Goal: Task Accomplishment & Management: Complete application form

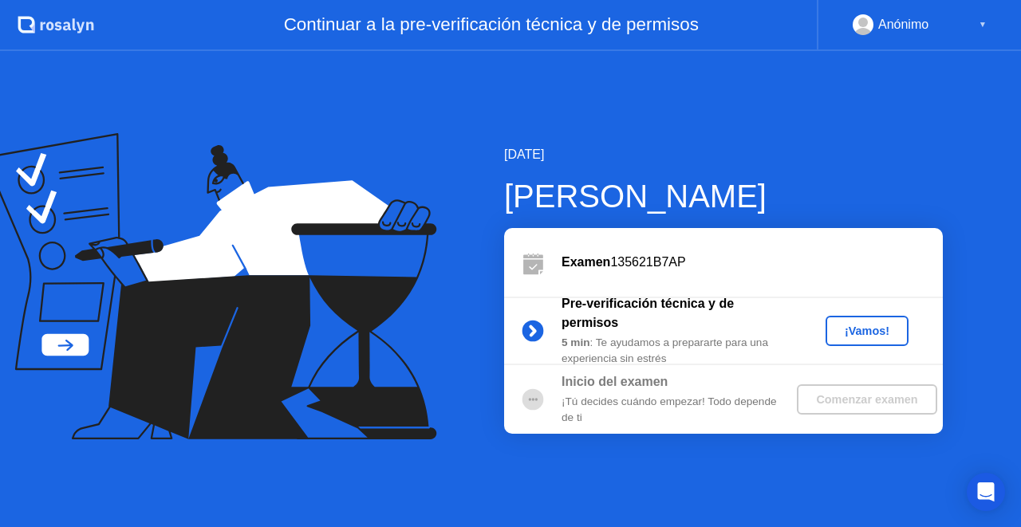
click at [862, 334] on div "¡Vamos!" at bounding box center [867, 331] width 70 height 13
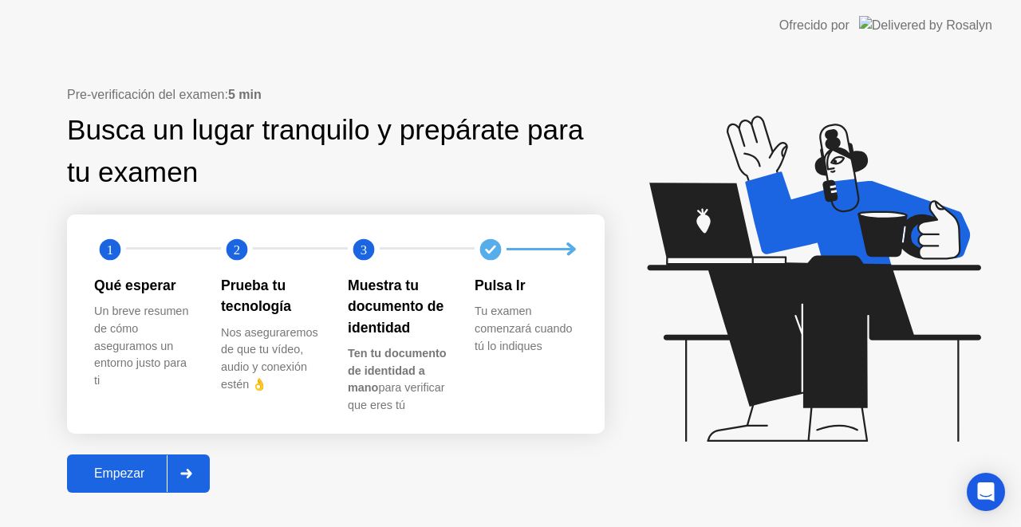
click at [121, 468] on div "Empezar" at bounding box center [119, 474] width 95 height 14
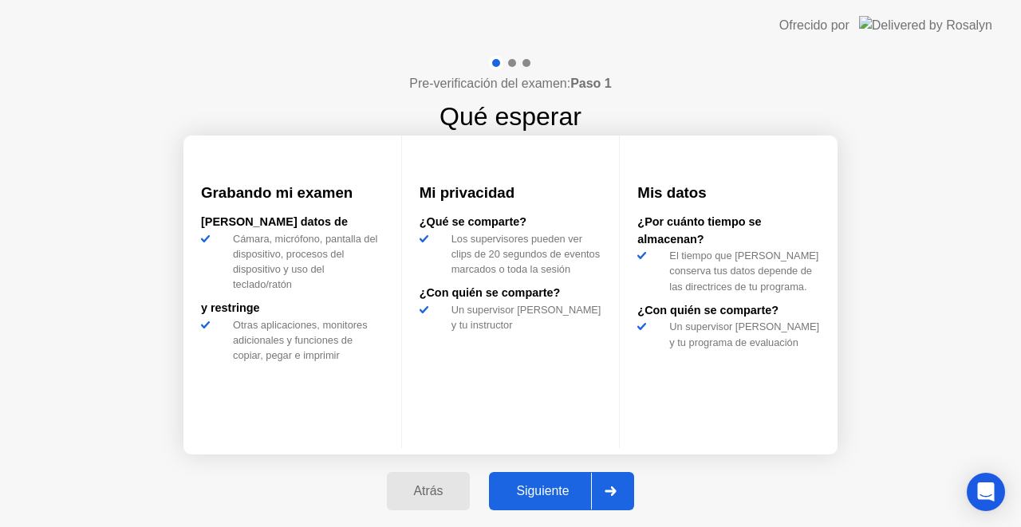
click at [570, 484] on div "Siguiente" at bounding box center [542, 491] width 97 height 14
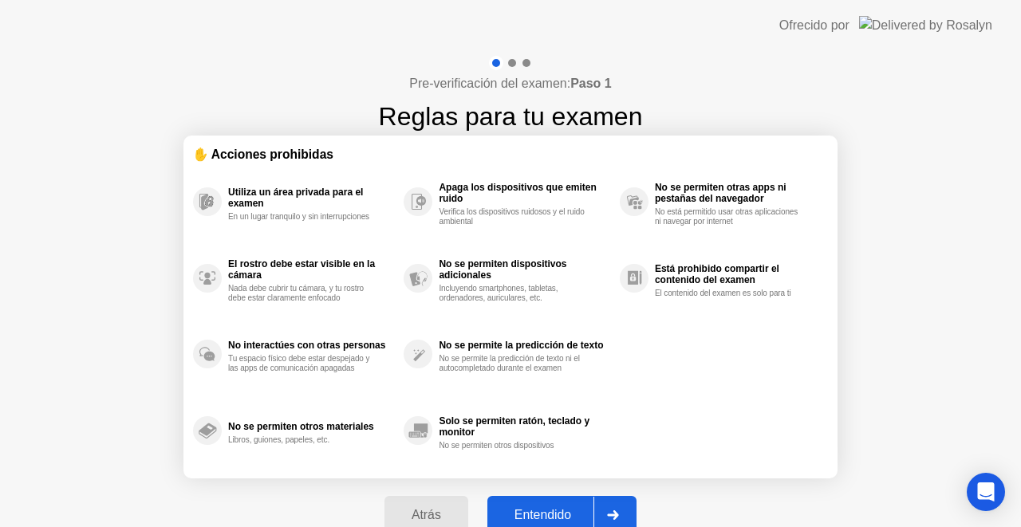
click at [541, 514] on div "Entendido" at bounding box center [542, 515] width 101 height 14
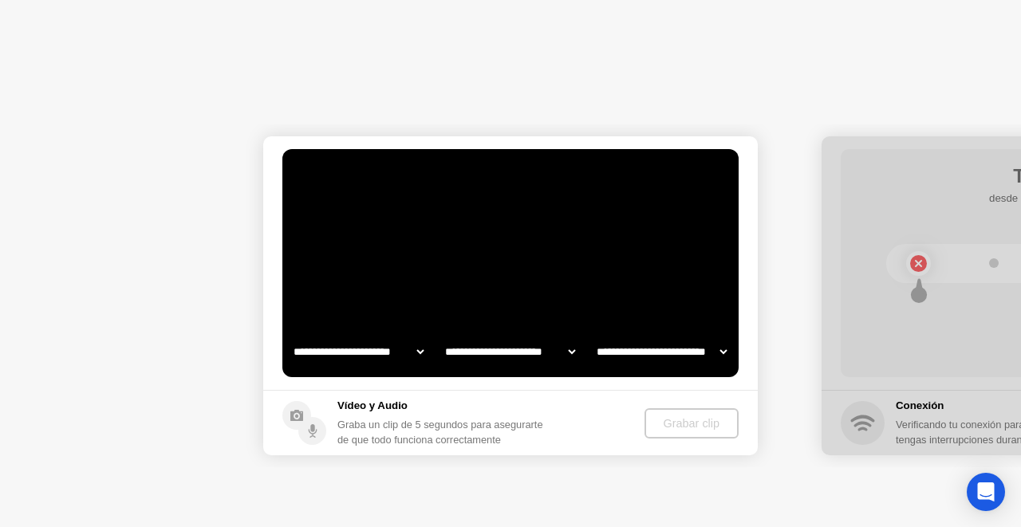
select select "**********"
select select "*******"
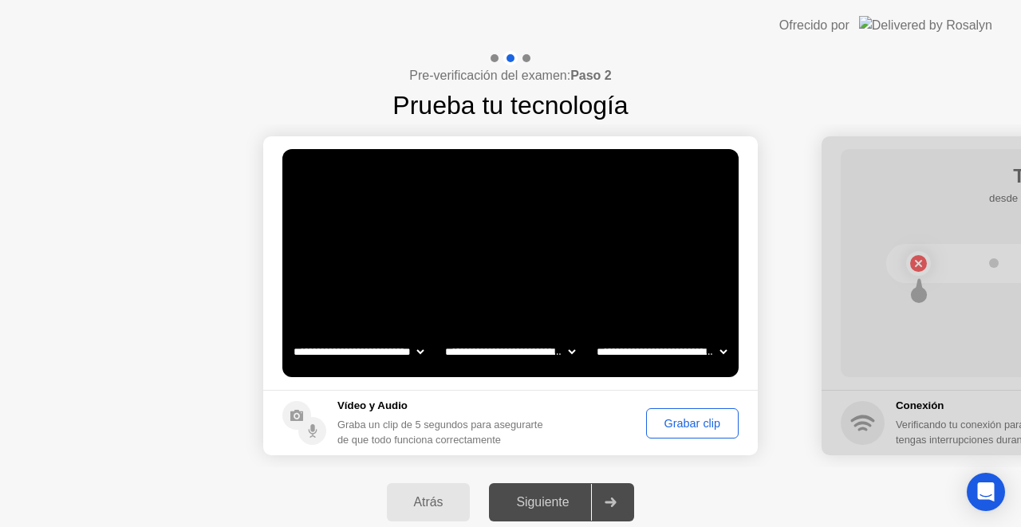
click at [694, 417] on div "Grabar clip" at bounding box center [692, 423] width 81 height 13
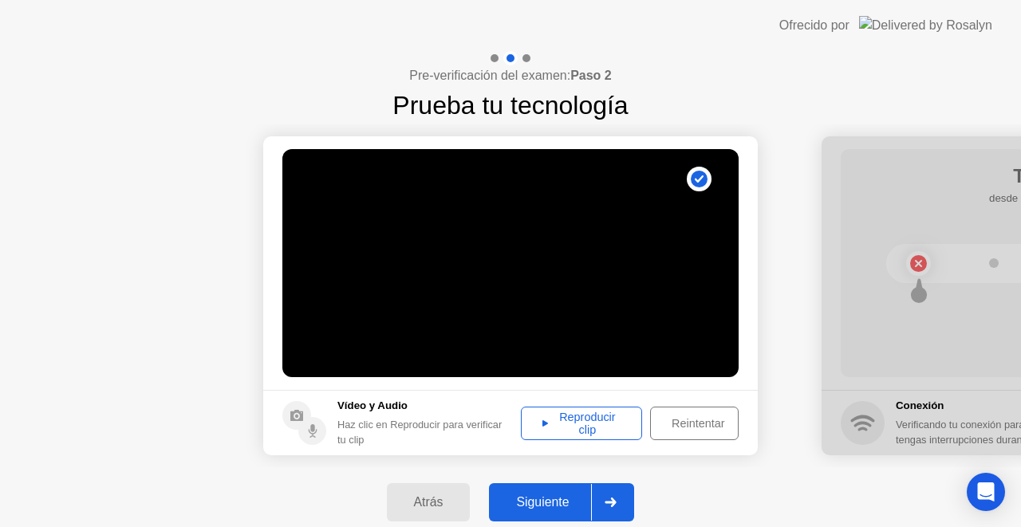
click at [563, 496] on div "Siguiente" at bounding box center [542, 503] width 97 height 14
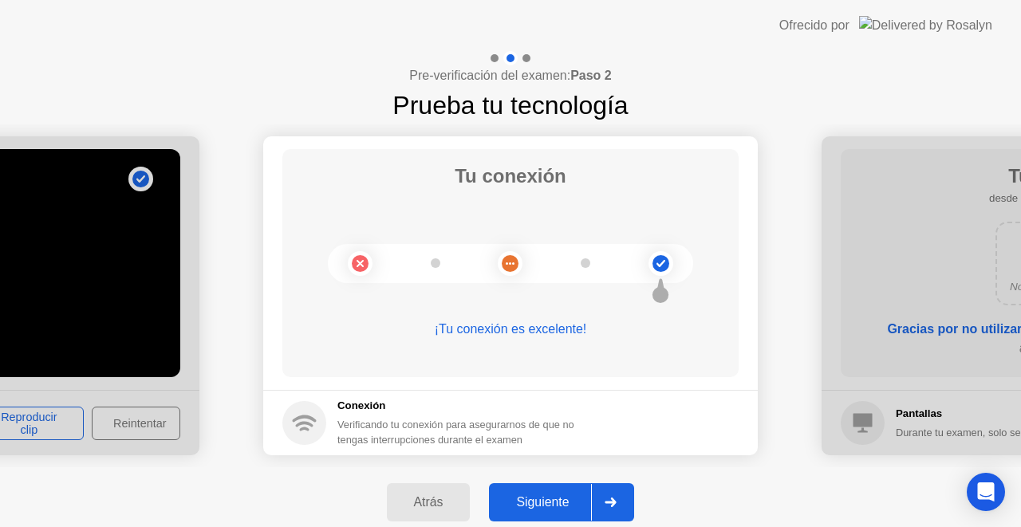
click at [565, 501] on div "Siguiente" at bounding box center [542, 503] width 97 height 14
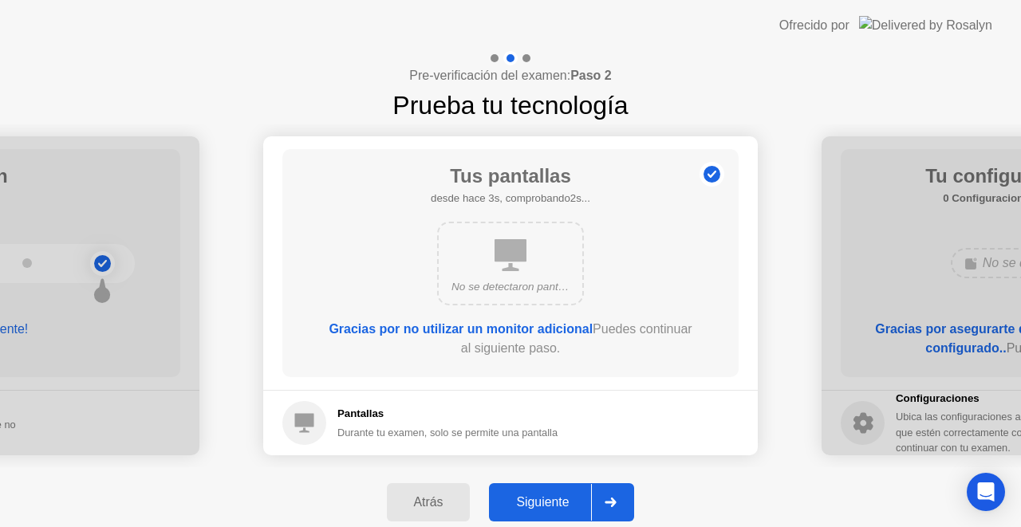
click at [555, 503] on div "Siguiente" at bounding box center [542, 503] width 97 height 14
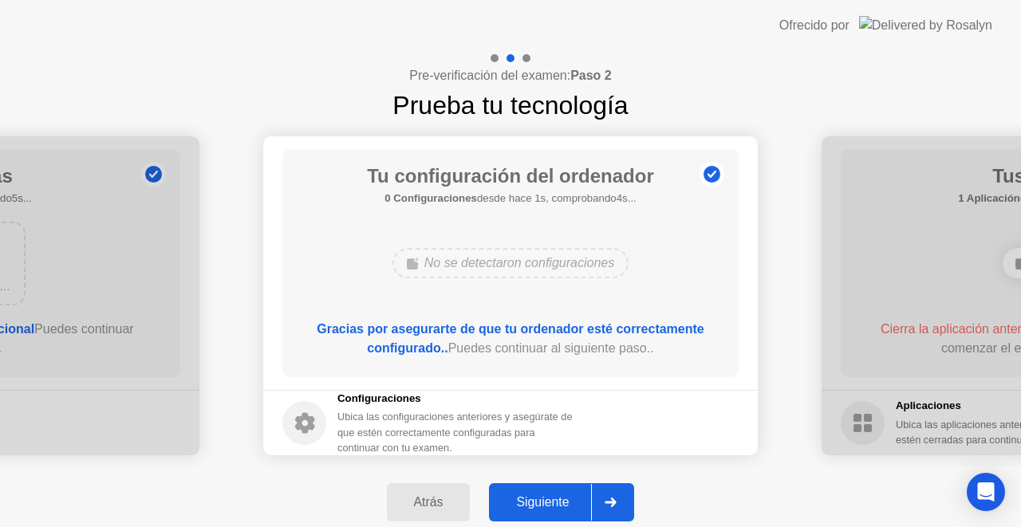
click at [551, 503] on div "Siguiente" at bounding box center [542, 503] width 97 height 14
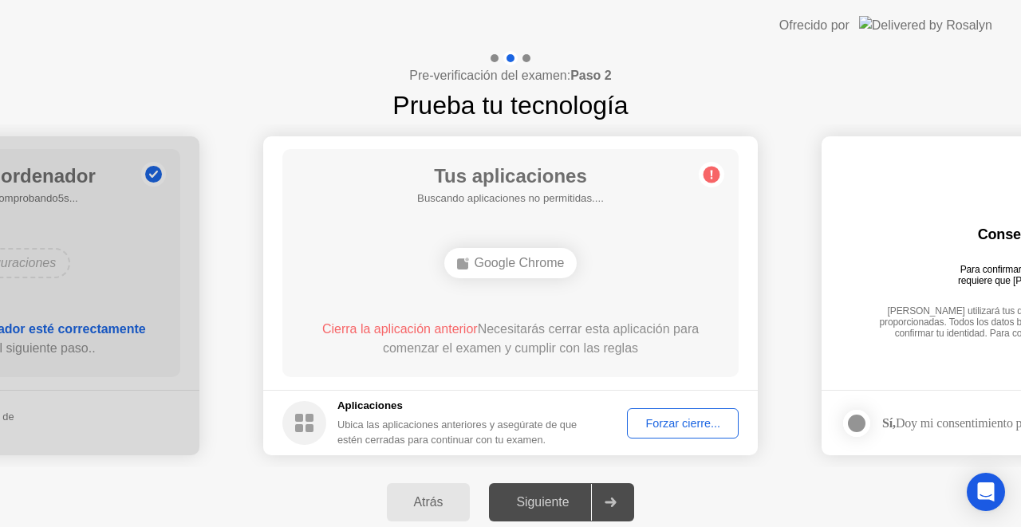
drag, startPoint x: 553, startPoint y: 504, endPoint x: 689, endPoint y: 401, distance: 171.4
click at [689, 401] on div "**********" at bounding box center [510, 294] width 1021 height 487
click at [683, 417] on div "Forzar cierre..." at bounding box center [683, 423] width 101 height 13
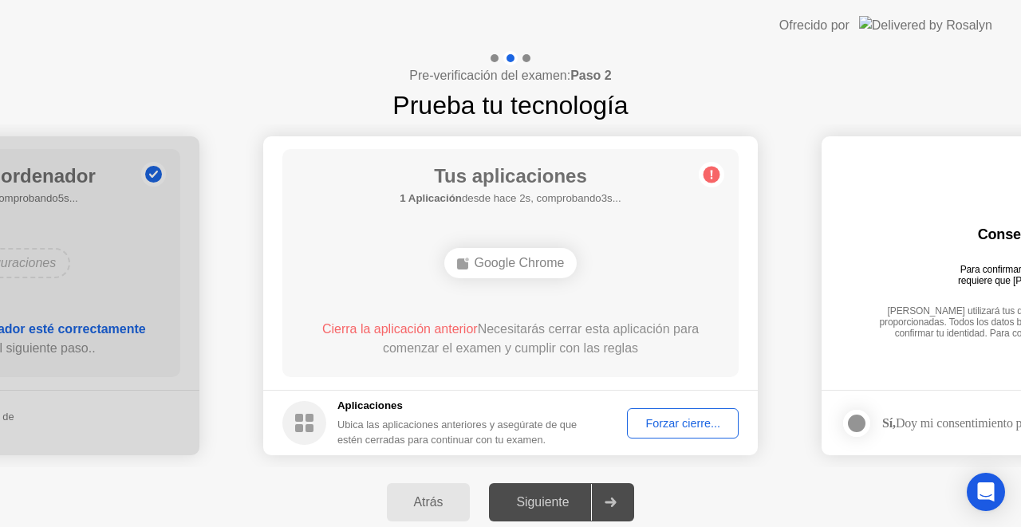
click at [681, 425] on div "Forzar cierre..." at bounding box center [683, 423] width 101 height 13
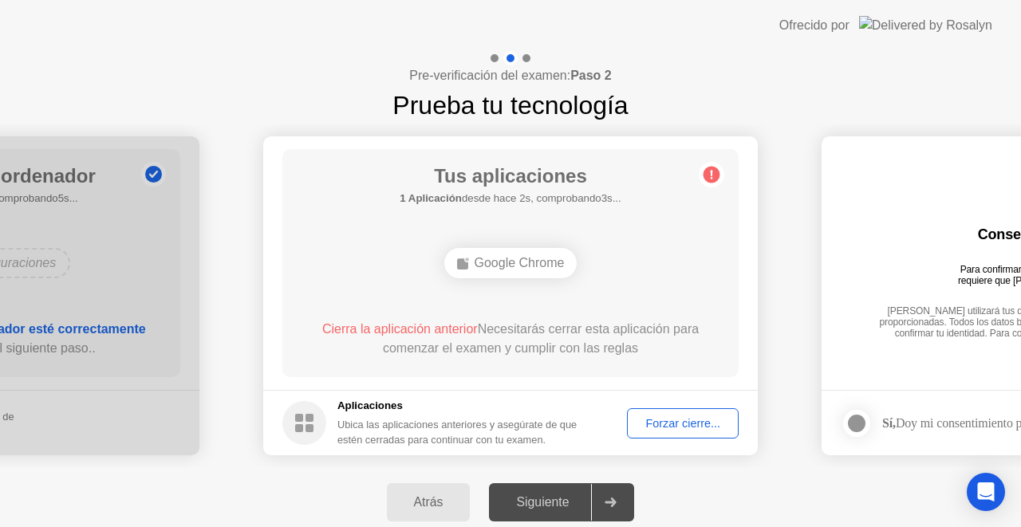
click at [697, 423] on div "Forzar cierre..." at bounding box center [683, 423] width 101 height 13
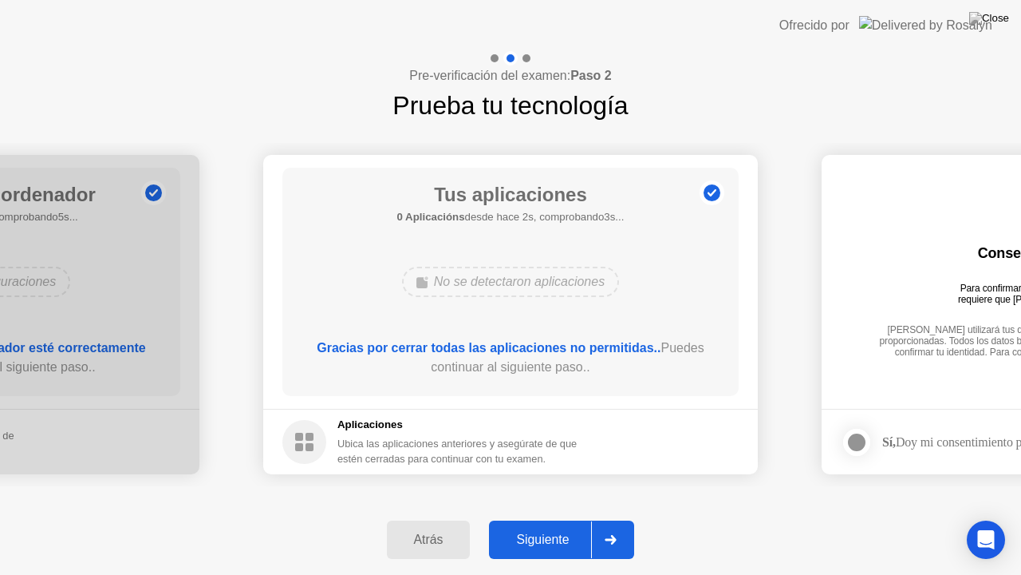
click at [559, 527] on div "Siguiente" at bounding box center [542, 539] width 97 height 14
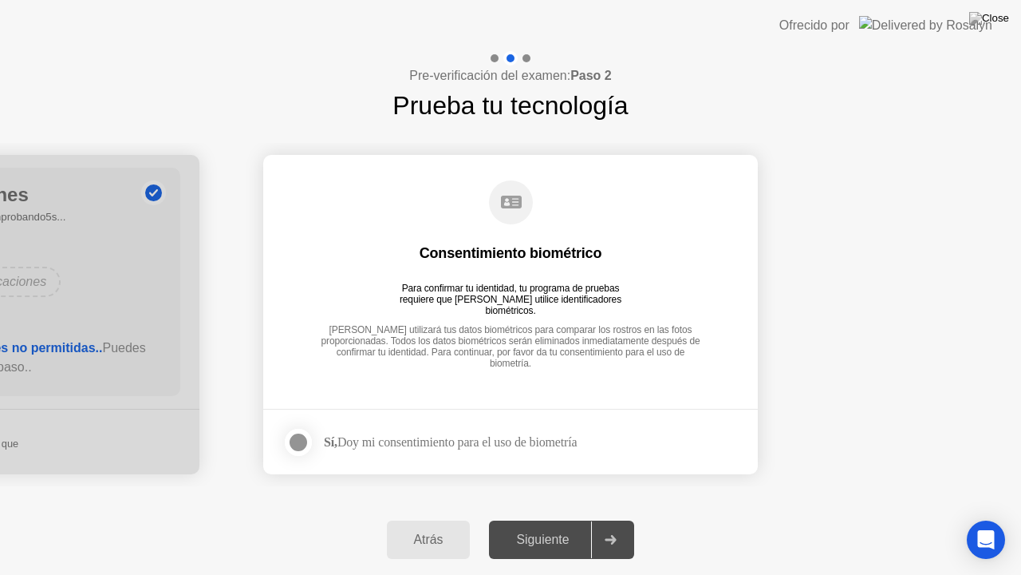
click at [307, 432] on div at bounding box center [298, 441] width 19 height 19
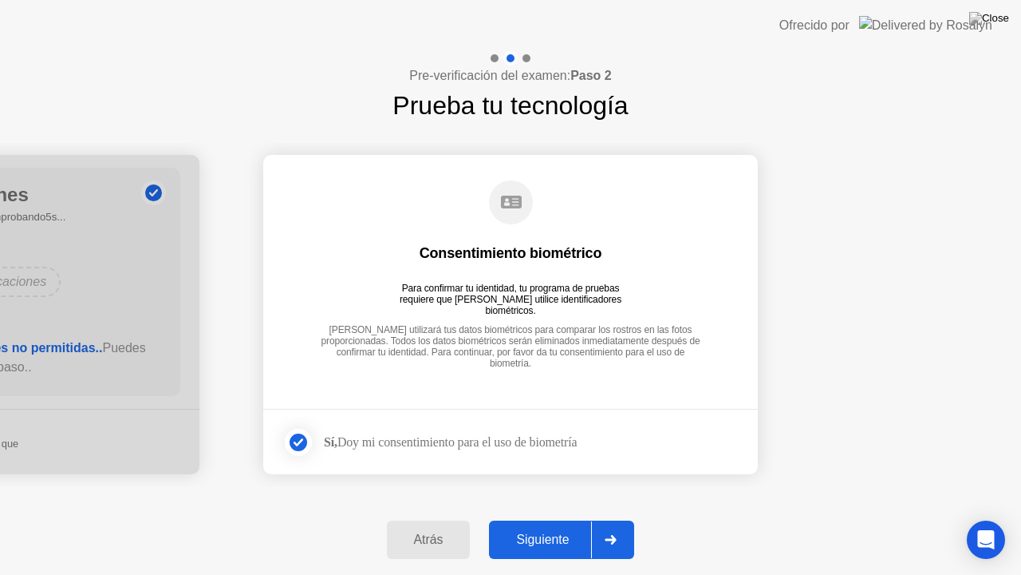
click at [561, 527] on div "Siguiente" at bounding box center [542, 539] width 97 height 14
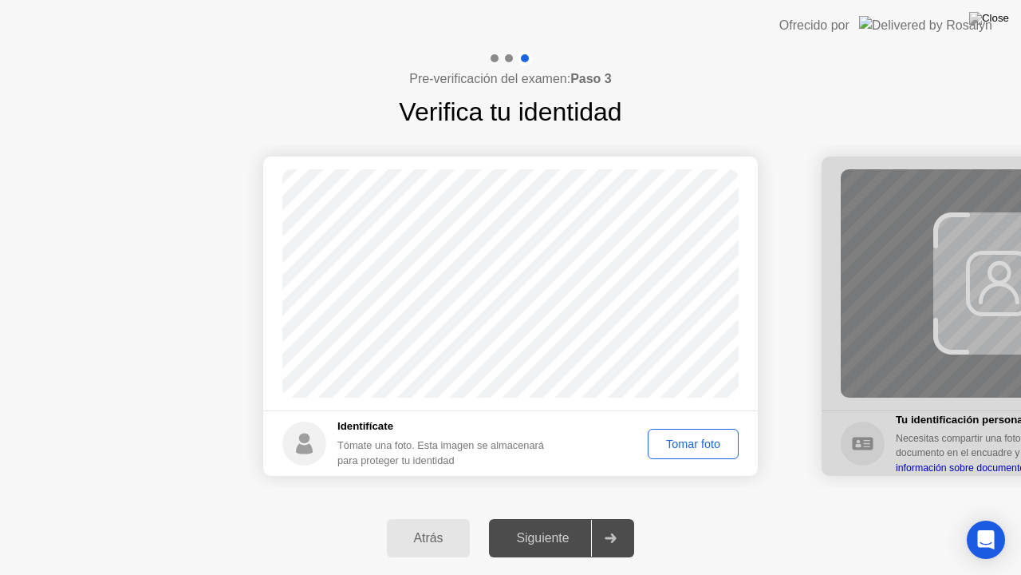
click at [681, 446] on div "Tomar foto" at bounding box center [694, 443] width 80 height 13
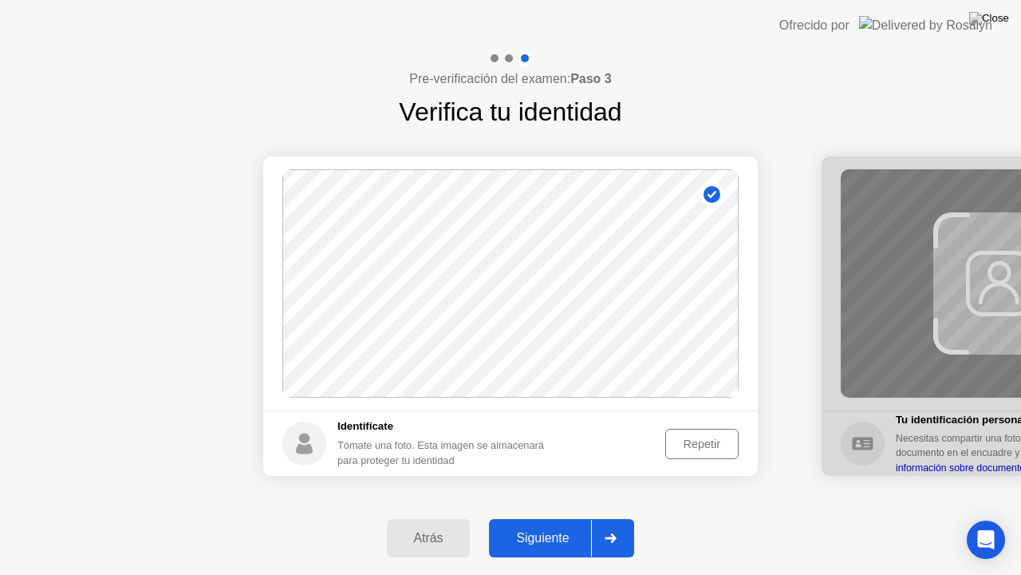
click at [570, 527] on div "Siguiente" at bounding box center [542, 538] width 97 height 14
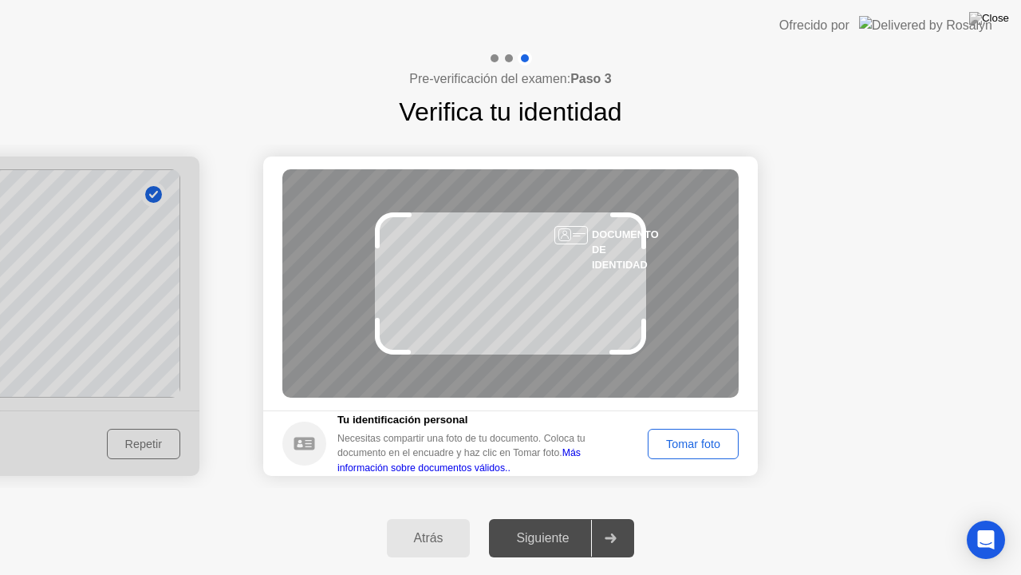
click at [685, 445] on div "Tomar foto" at bounding box center [694, 443] width 80 height 13
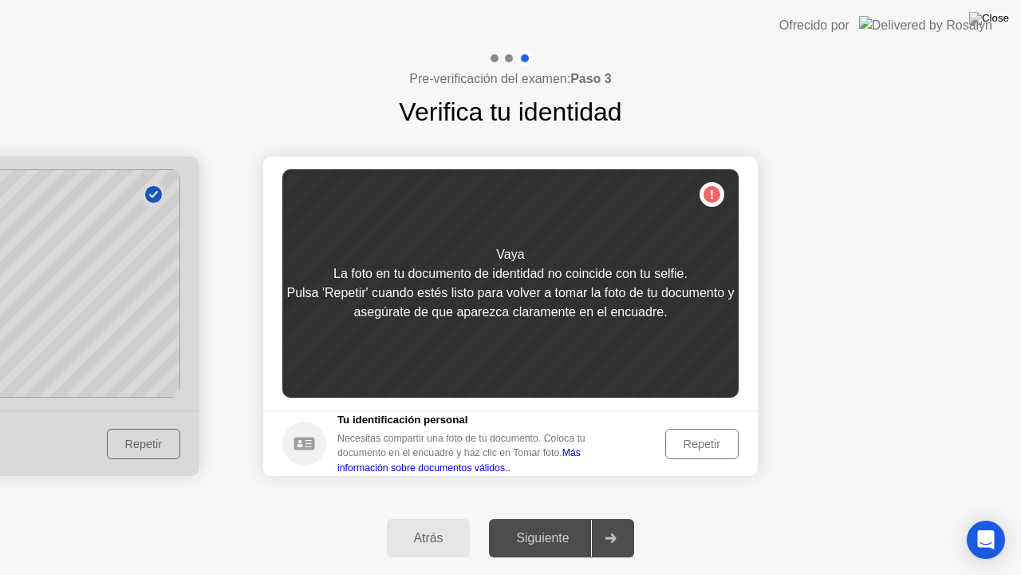
click at [690, 444] on div "Repetir" at bounding box center [702, 443] width 62 height 13
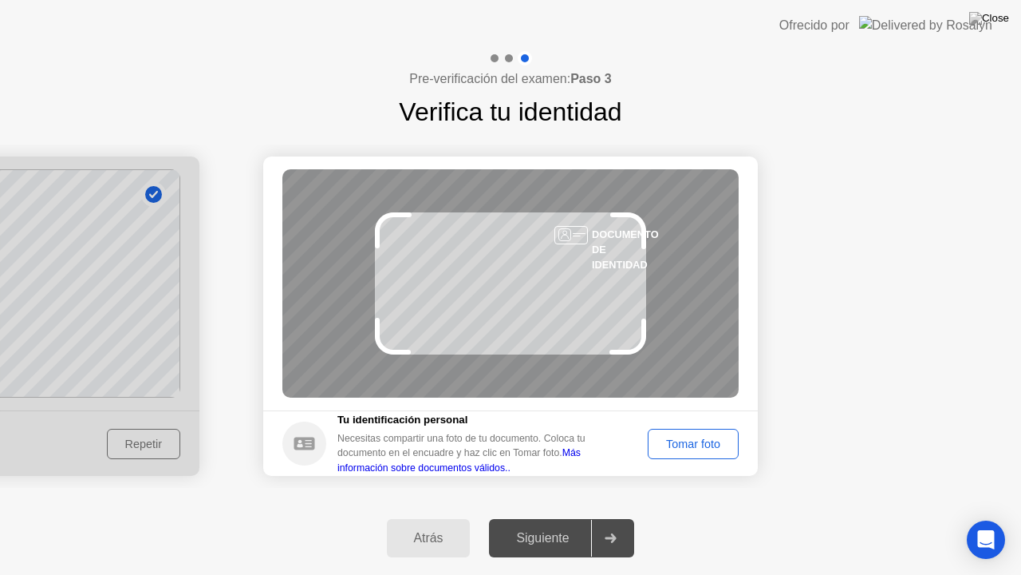
click at [690, 444] on div "Tomar foto" at bounding box center [694, 443] width 80 height 13
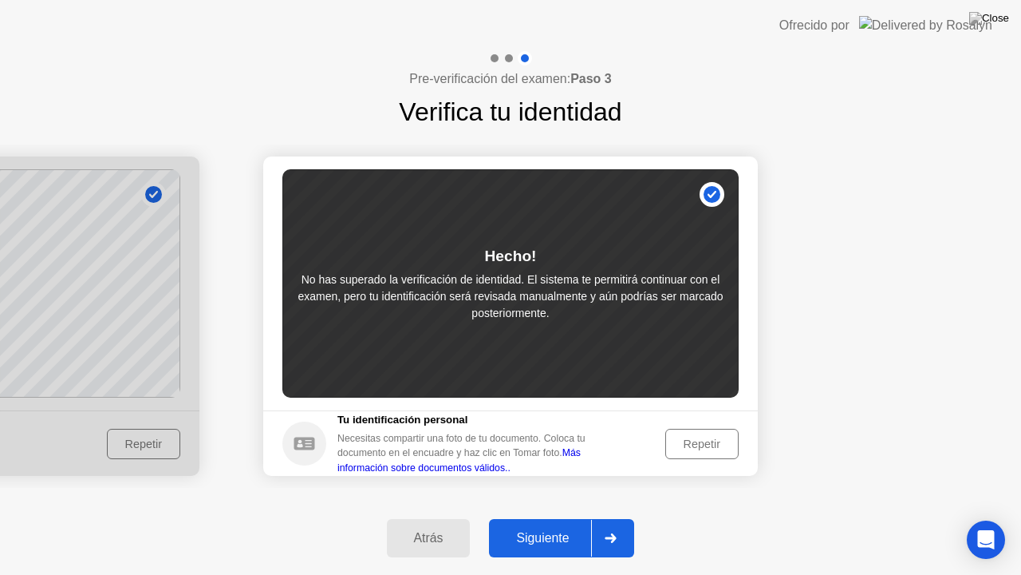
click at [539, 527] on button "Siguiente" at bounding box center [561, 538] width 145 height 38
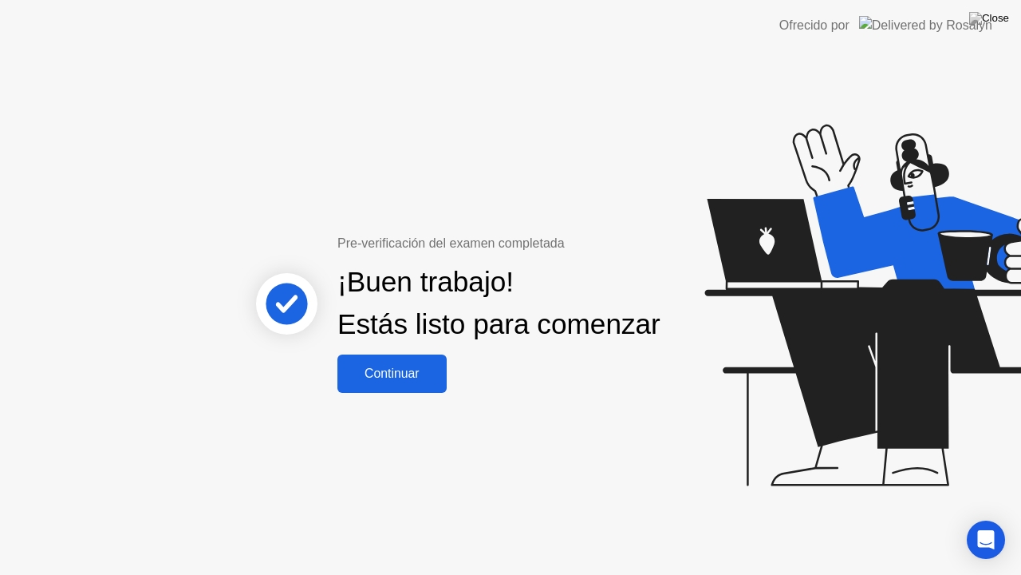
click at [409, 381] on div "Continuar" at bounding box center [392, 373] width 100 height 14
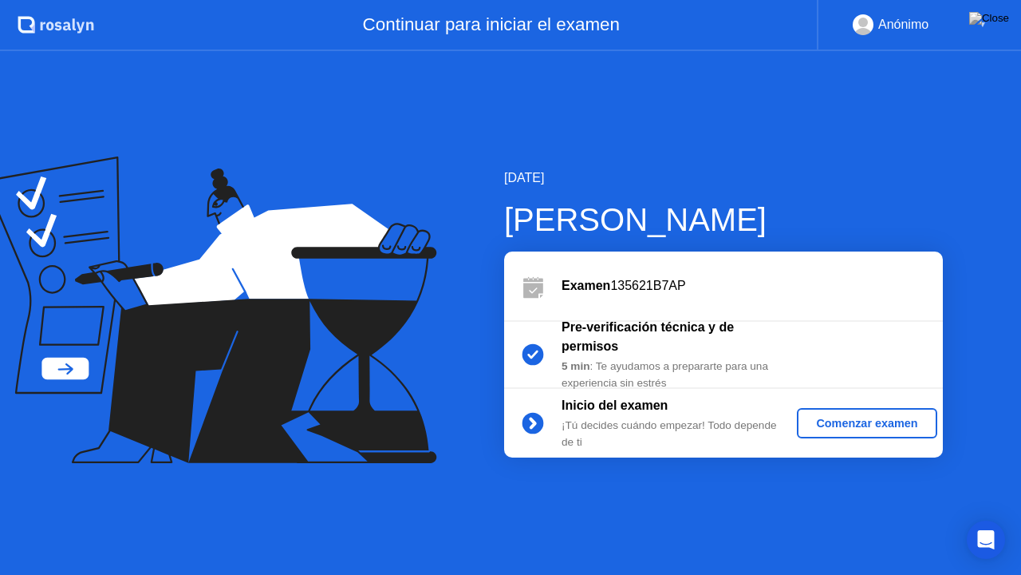
click at [859, 424] on div "Comenzar examen" at bounding box center [867, 423] width 127 height 13
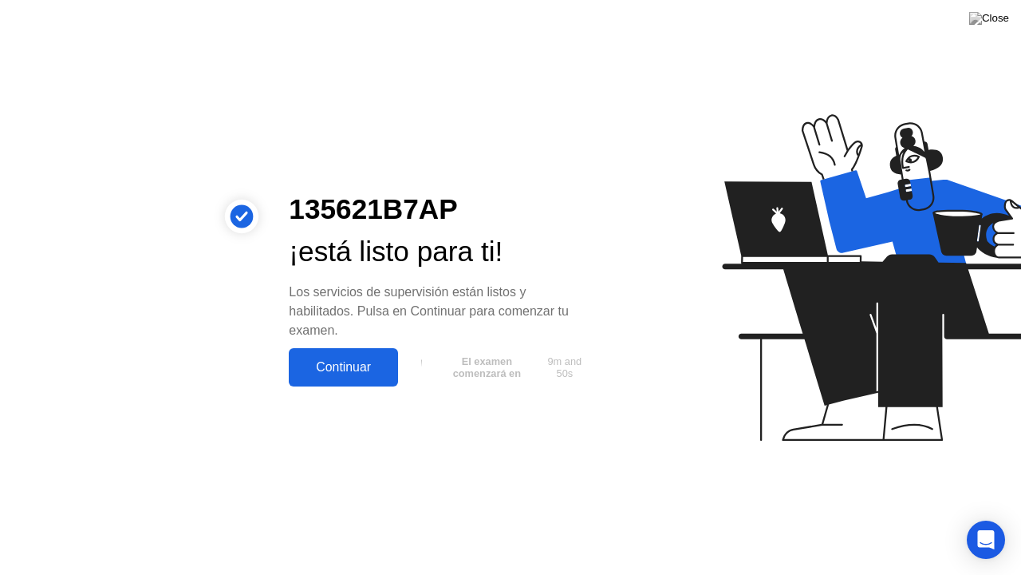
click at [352, 369] on div "Continuar" at bounding box center [344, 367] width 100 height 14
